Goal: Task Accomplishment & Management: Complete application form

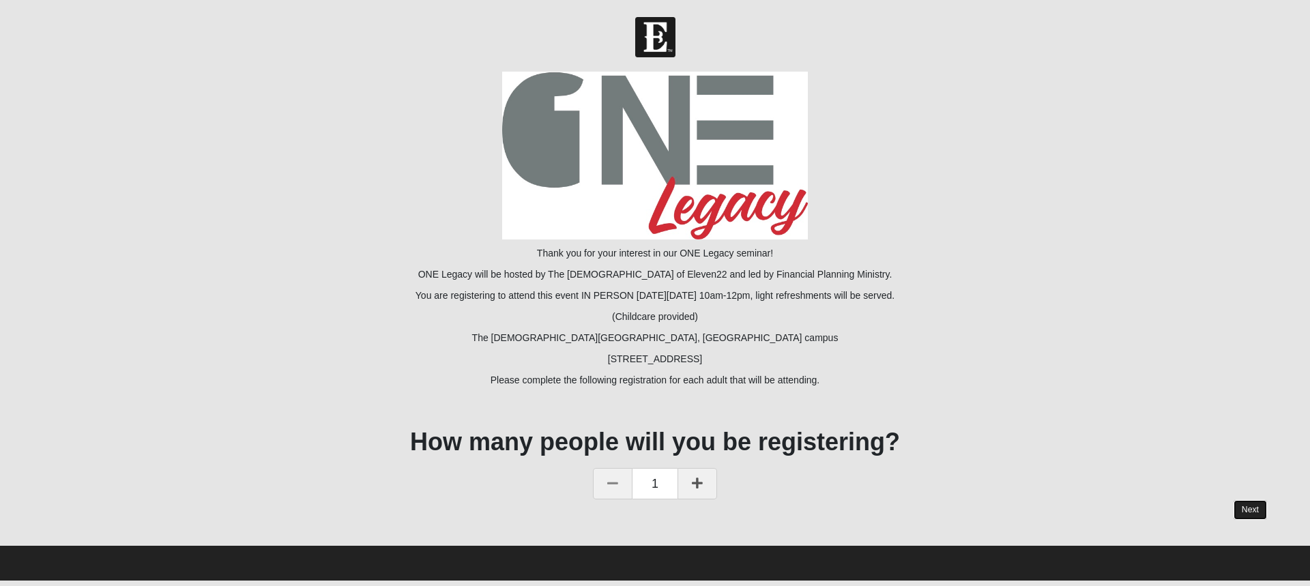
click at [1255, 512] on link "Next" at bounding box center [1250, 510] width 33 height 20
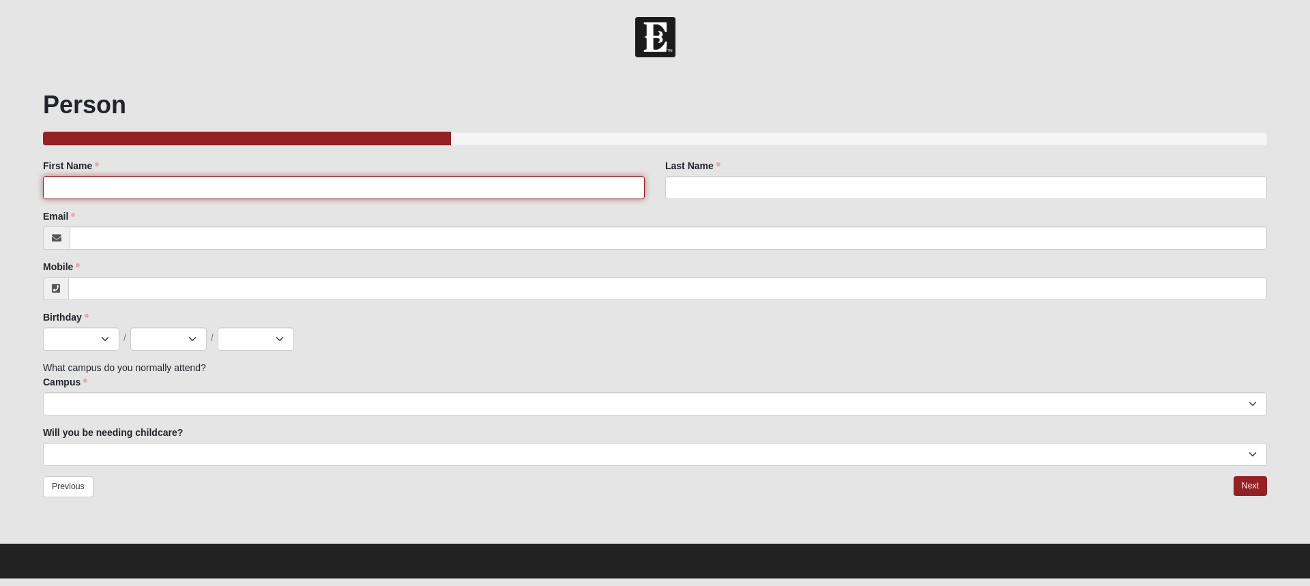
click at [113, 188] on input "First Name" at bounding box center [344, 187] width 602 height 23
type input "[PERSON_NAME]"
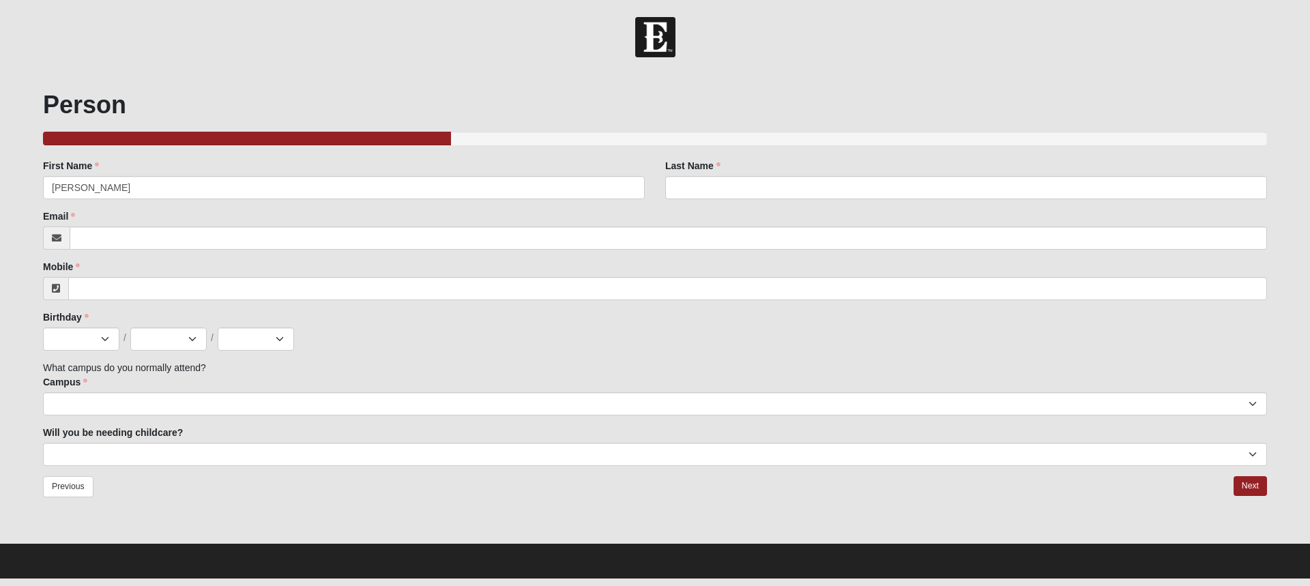
type input "[PERSON_NAME]"
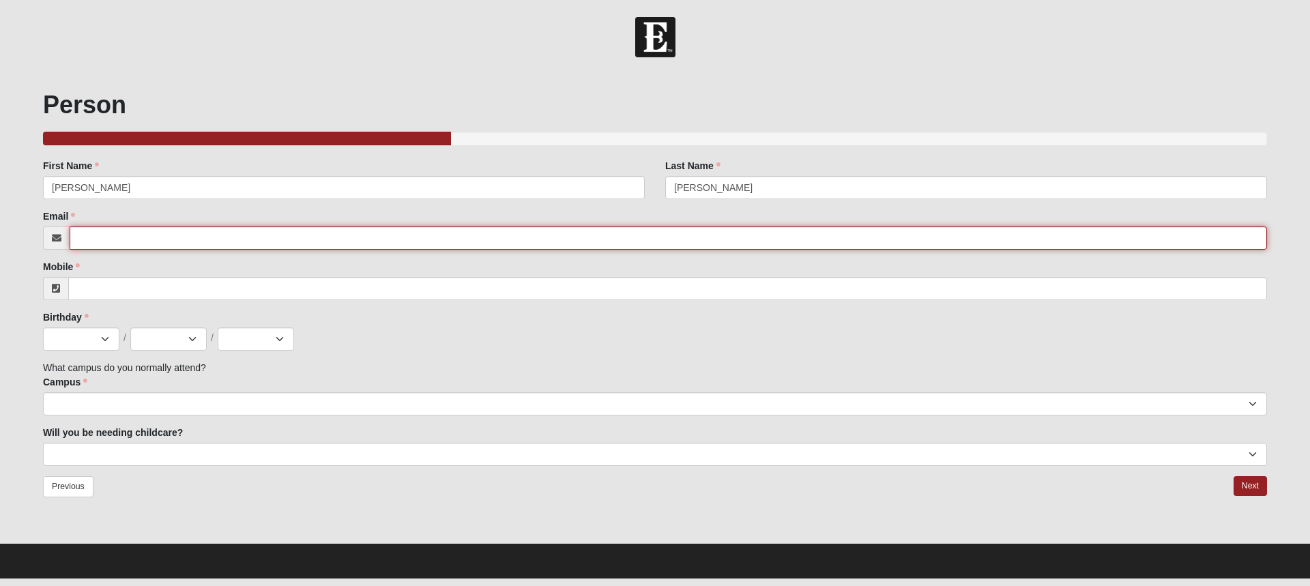
type input "[EMAIL_ADDRESS][DOMAIN_NAME]"
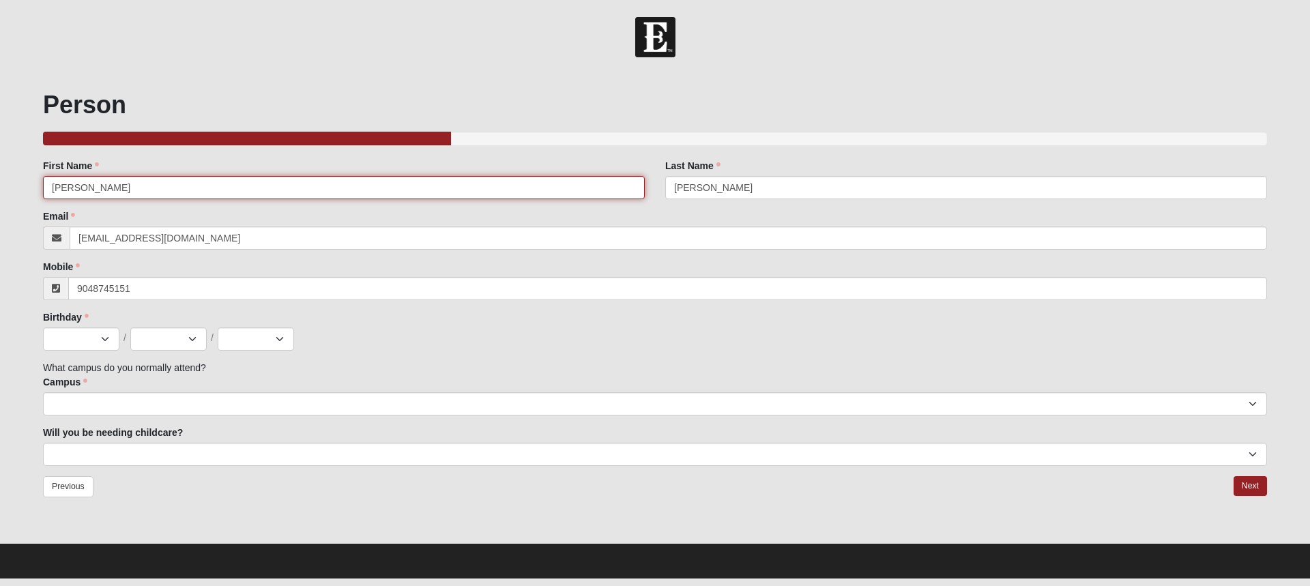
type input "[PHONE_NUMBER]"
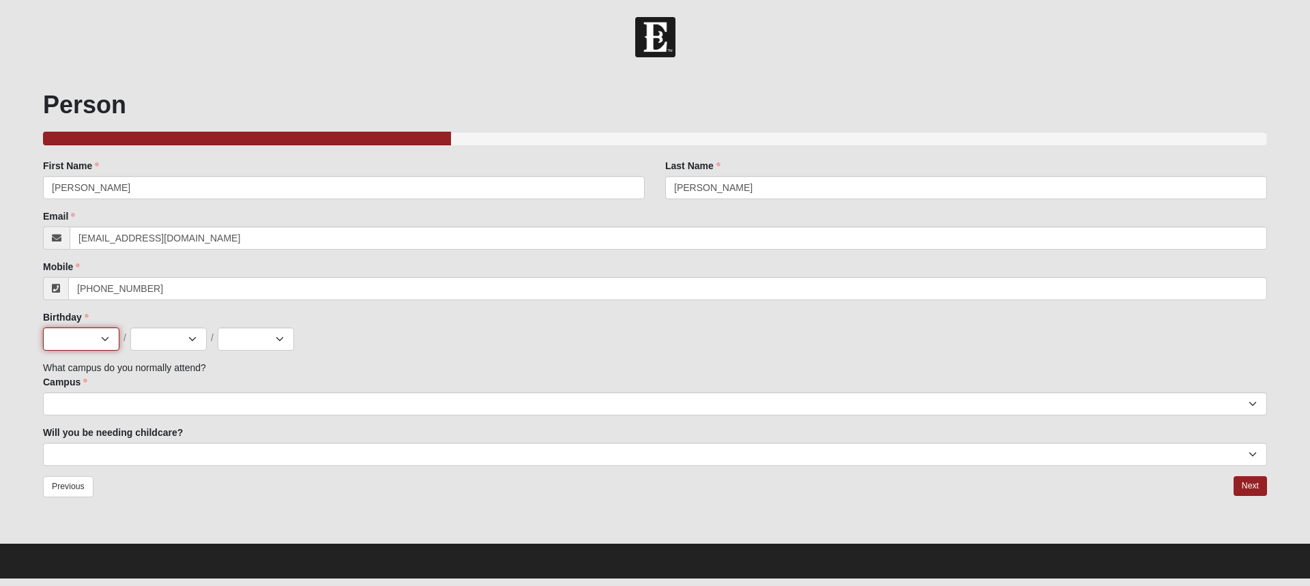
click at [81, 342] on select "Jan Feb Mar Apr May Jun [DATE] Aug Sep Oct Nov Dec" at bounding box center [81, 339] width 76 height 23
select select "7"
click at [43, 328] on select "Jan Feb Mar Apr May Jun [DATE] Aug Sep Oct Nov Dec" at bounding box center [81, 339] width 76 height 23
click at [172, 345] on select "1 2 3 4 5 6 7 8 9 10 11 12 13 14 15 16 17 18 19 20 21 22 23 24 25 26 27 28 29 3…" at bounding box center [168, 339] width 76 height 23
select select "11"
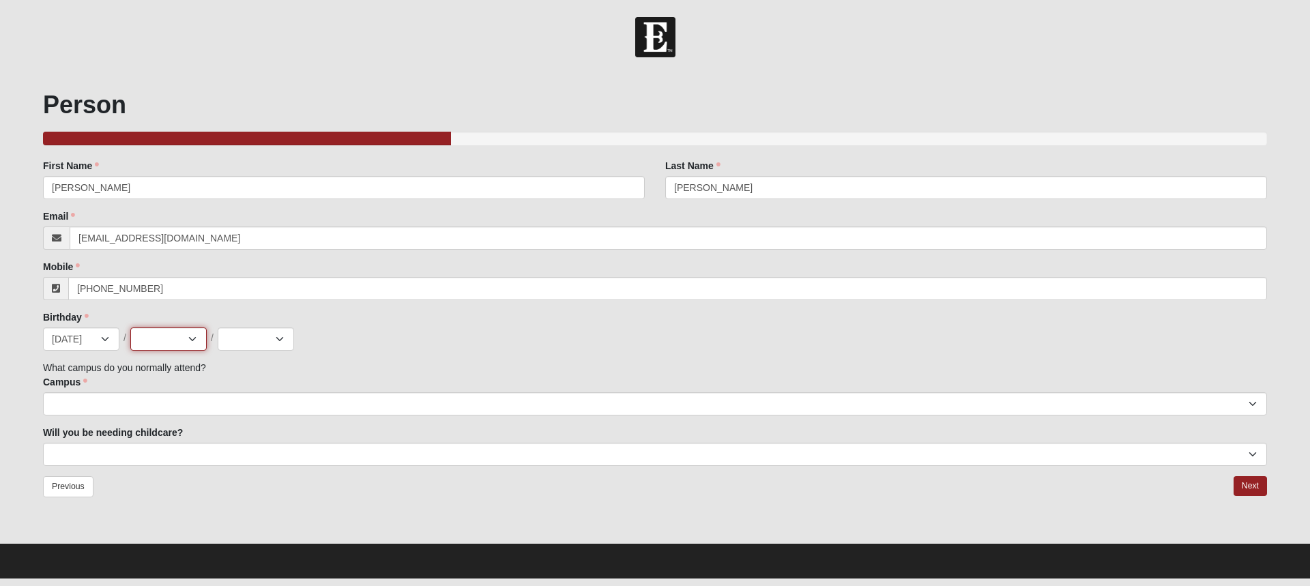
click at [130, 328] on select "1 2 3 4 5 6 7 8 9 10 11 12 13 14 15 16 17 18 19 20 21 22 23 24 25 26 27 28 29 3…" at bounding box center [168, 339] width 76 height 23
click at [253, 340] on select "2025 2024 2023 2022 2021 2020 2019 2018 2017 2016 2015 2014 2013 2012 2011 2010…" at bounding box center [256, 339] width 76 height 23
select select "1971"
click at [218, 328] on select "2025 2024 2023 2022 2021 2020 2019 2018 2017 2016 2015 2014 2013 2012 2011 2010…" at bounding box center [256, 339] width 76 height 23
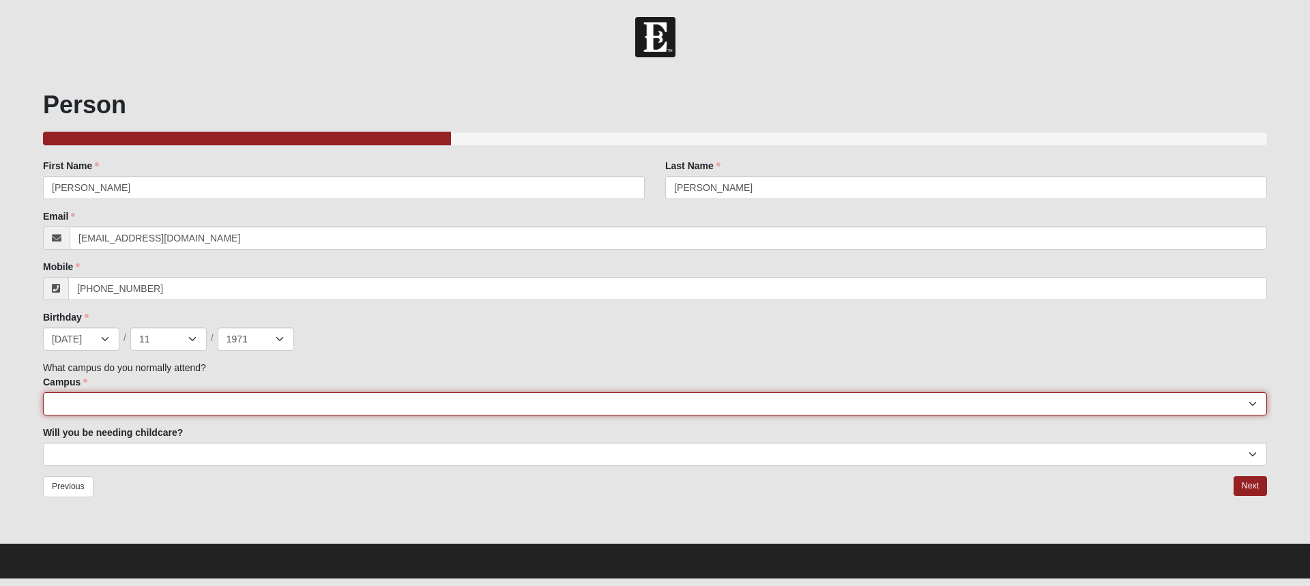
click at [75, 401] on select "[GEOGRAPHIC_DATA] [GEOGRAPHIC_DATA] (Coming Soon) Eleven22 Online [PERSON_NAME]…" at bounding box center [655, 403] width 1224 height 23
select select "4"
click at [43, 392] on select "[GEOGRAPHIC_DATA] [GEOGRAPHIC_DATA] (Coming Soon) Eleven22 Online [PERSON_NAME]…" at bounding box center [655, 403] width 1224 height 23
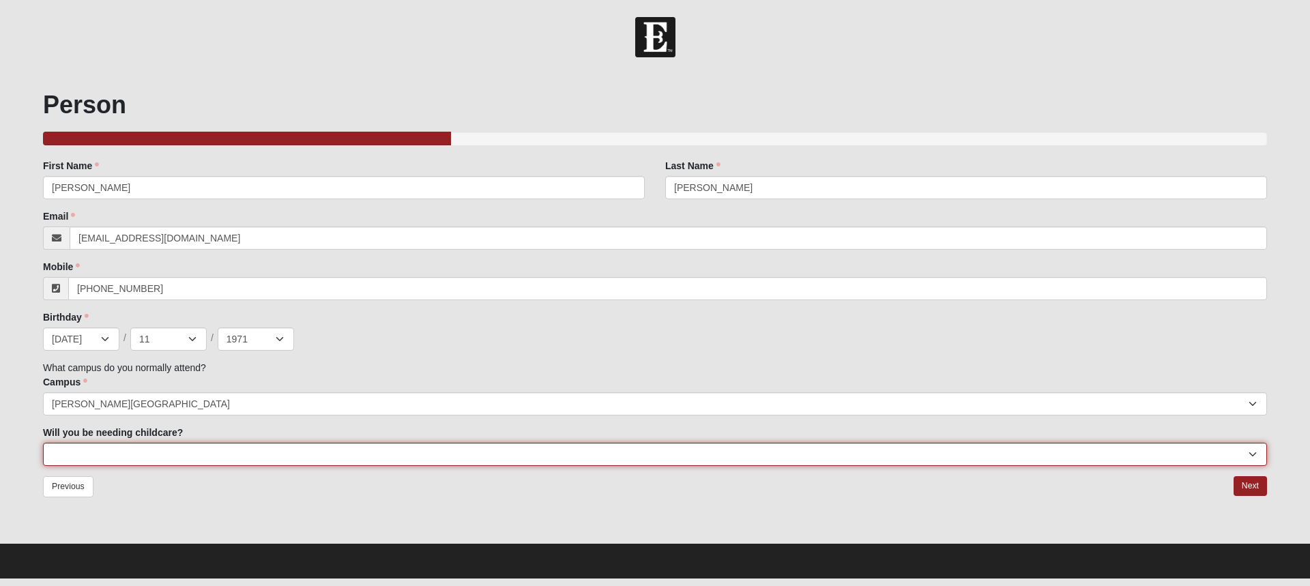
click at [68, 456] on select "No Yes" at bounding box center [655, 454] width 1224 height 23
select select "No"
click at [43, 443] on select "No Yes" at bounding box center [655, 454] width 1224 height 23
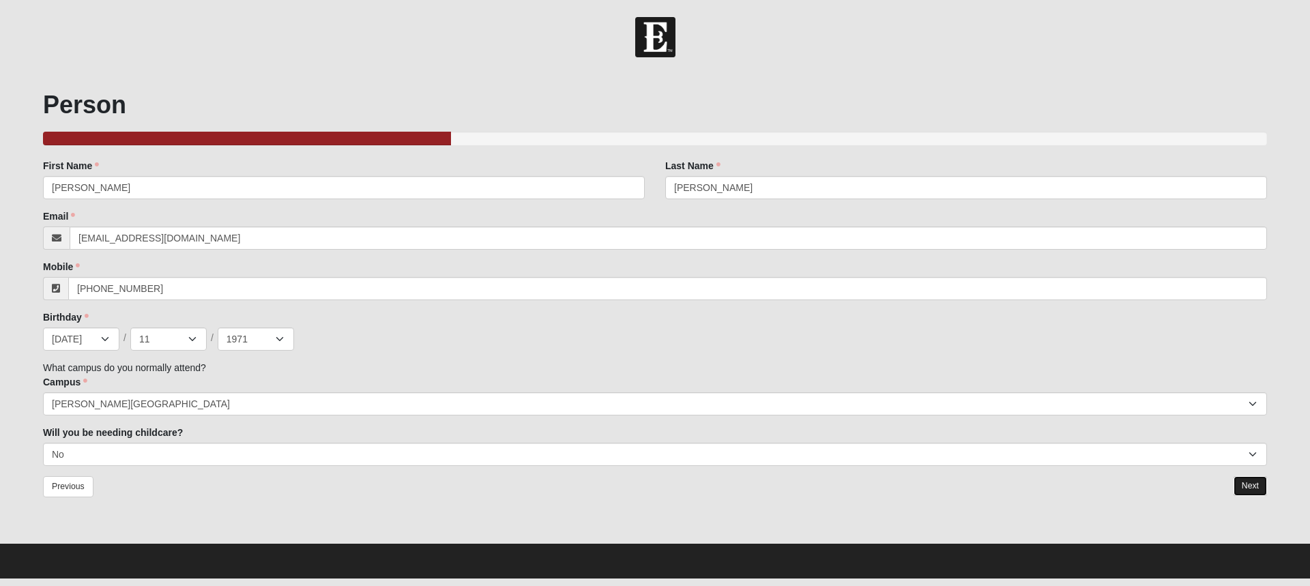
click at [1247, 485] on link "Next" at bounding box center [1250, 486] width 33 height 20
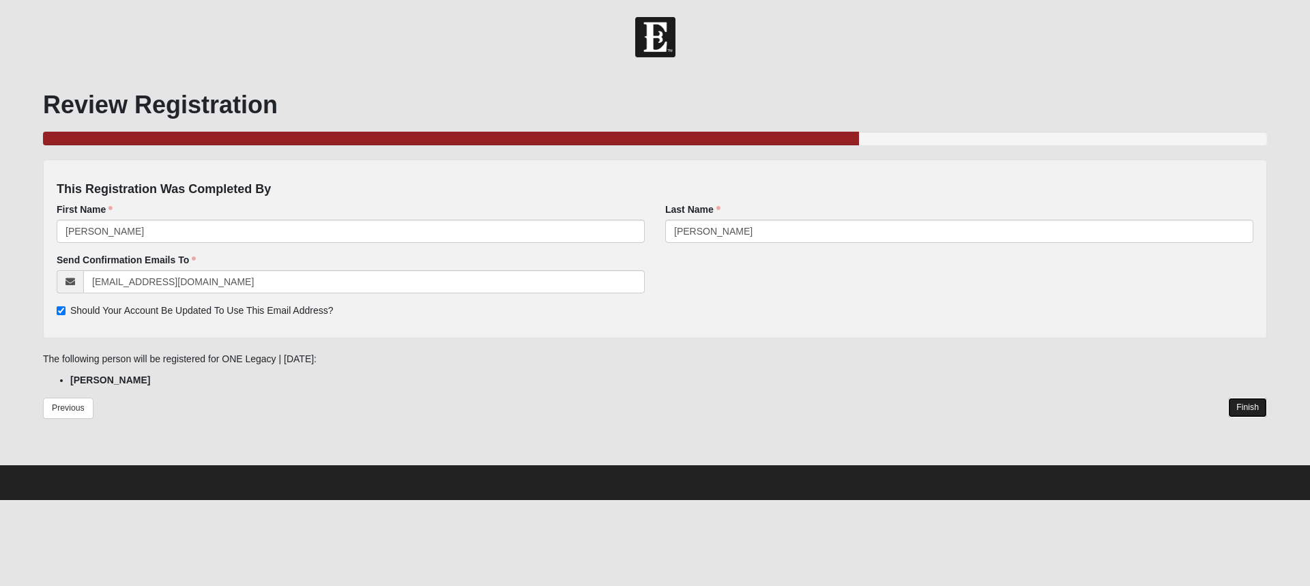
click at [1255, 407] on link "Finish" at bounding box center [1247, 408] width 39 height 20
